Goal: Task Accomplishment & Management: Use online tool/utility

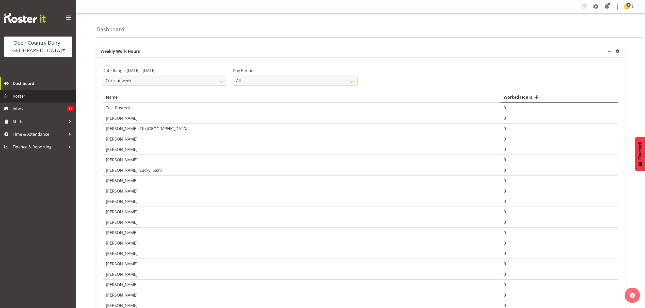
click at [20, 98] on span "Roster" at bounding box center [43, 96] width 61 height 8
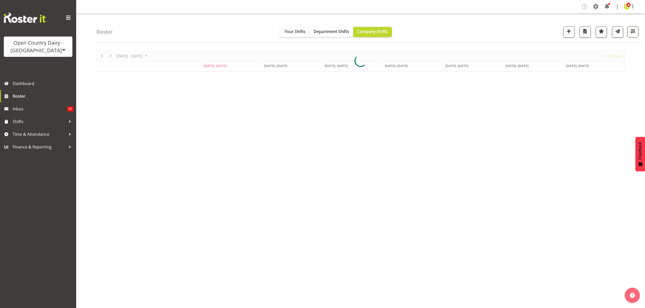
click at [633, 33] on span "button" at bounding box center [633, 31] width 7 height 7
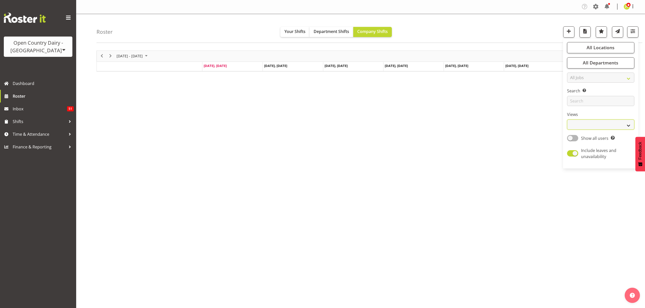
click at [588, 123] on select "Staff Role Shift - Horizontal Shift - Vertical Staff - Location" at bounding box center [600, 125] width 67 height 10
select select "shift"
click at [567, 120] on select "Staff Role Shift - Horizontal Shift - Vertical Staff - Location" at bounding box center [600, 125] width 67 height 10
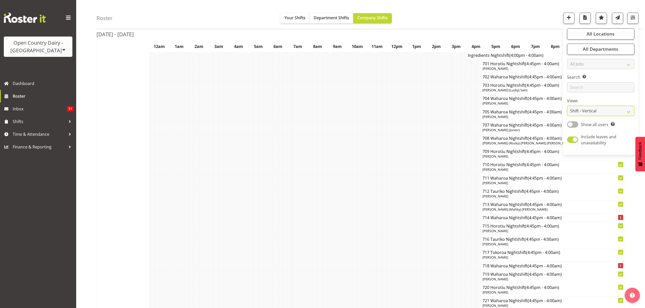
scroll to position [1388, 0]
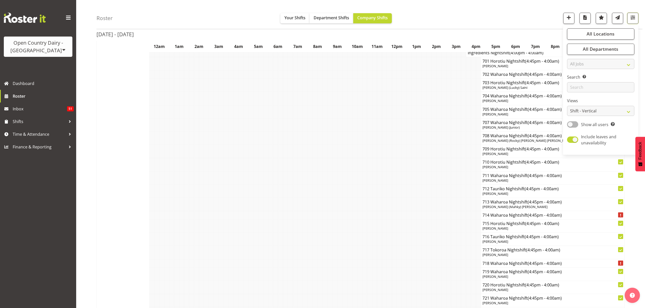
drag, startPoint x: 636, startPoint y: 21, endPoint x: 627, endPoint y: 27, distance: 10.8
click at [636, 21] on button "button" at bounding box center [632, 18] width 11 height 11
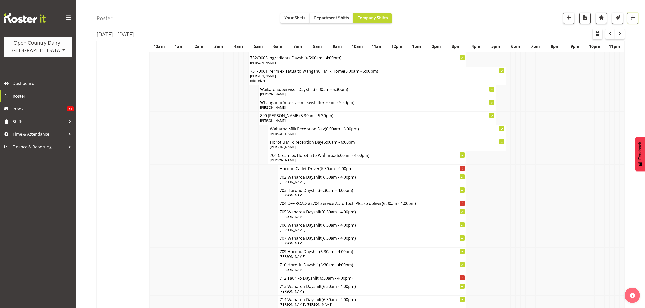
scroll to position [2777, 0]
